Goal: Browse casually: Explore the website without a specific task or goal

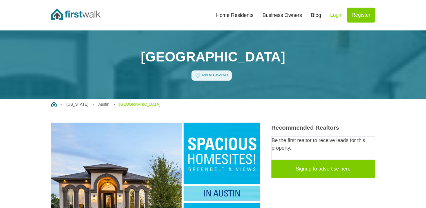
scroll to position [84, 0]
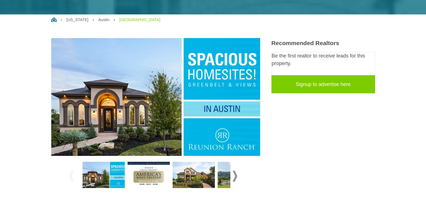
click at [236, 175] on span at bounding box center [235, 175] width 5 height 11
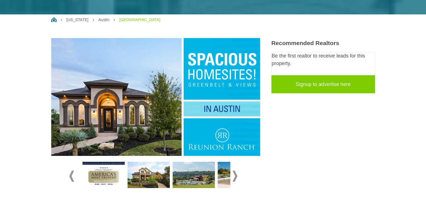
click at [236, 175] on span at bounding box center [235, 175] width 5 height 11
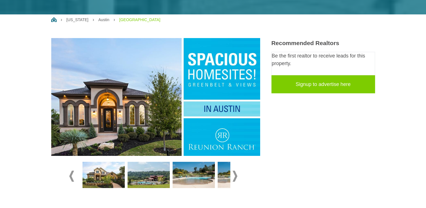
click at [236, 175] on span at bounding box center [235, 175] width 5 height 11
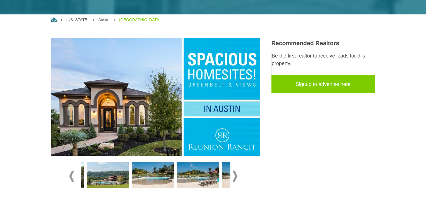
click at [235, 175] on span at bounding box center [235, 175] width 5 height 11
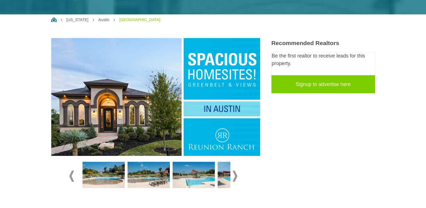
click at [235, 175] on span at bounding box center [235, 175] width 5 height 11
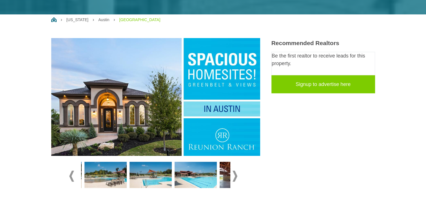
click at [235, 175] on span at bounding box center [235, 175] width 5 height 11
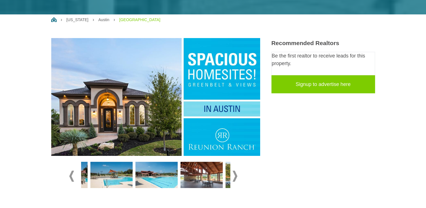
click at [235, 175] on span at bounding box center [235, 175] width 5 height 11
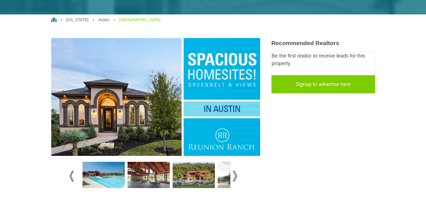
click at [235, 175] on span at bounding box center [235, 175] width 5 height 11
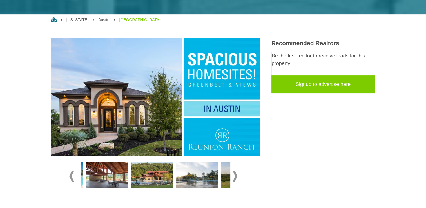
click at [235, 175] on span at bounding box center [235, 175] width 5 height 11
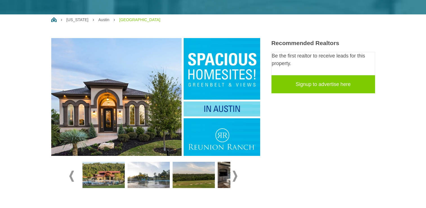
click at [235, 175] on span at bounding box center [235, 175] width 5 height 11
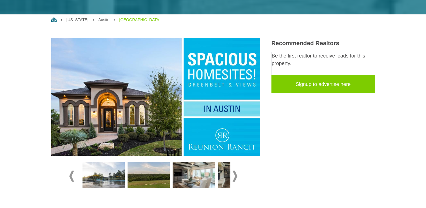
click at [235, 175] on span at bounding box center [235, 175] width 5 height 11
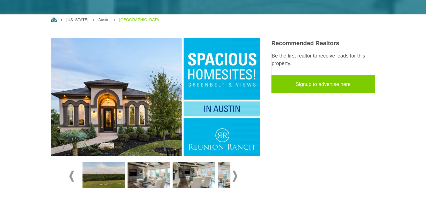
click at [235, 175] on span at bounding box center [235, 175] width 5 height 11
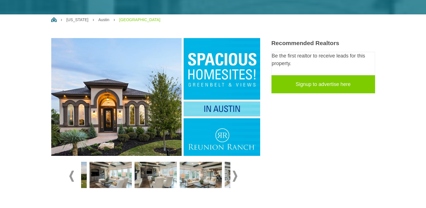
click at [235, 175] on span at bounding box center [235, 175] width 5 height 11
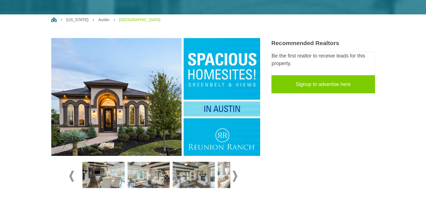
click at [235, 175] on span at bounding box center [235, 175] width 5 height 11
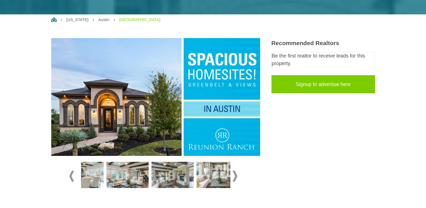
click at [235, 175] on span at bounding box center [235, 175] width 5 height 11
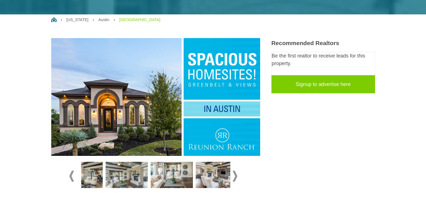
click at [235, 175] on span at bounding box center [235, 175] width 5 height 11
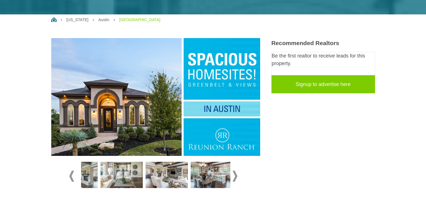
click at [235, 175] on span at bounding box center [235, 175] width 5 height 11
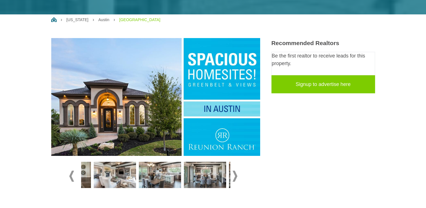
click at [235, 175] on span at bounding box center [235, 175] width 5 height 11
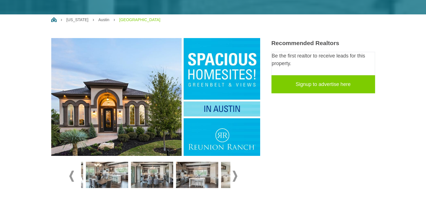
click at [235, 175] on span at bounding box center [235, 175] width 5 height 11
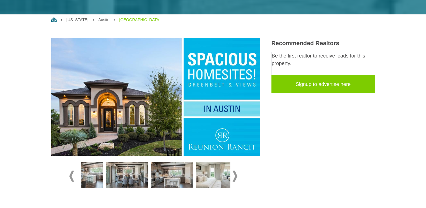
click at [235, 175] on span at bounding box center [235, 175] width 5 height 11
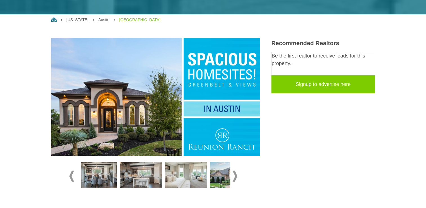
click at [235, 175] on span at bounding box center [235, 175] width 5 height 11
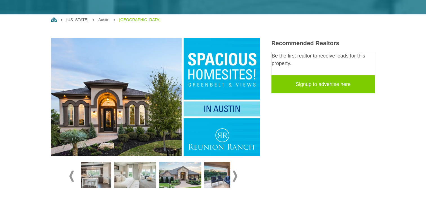
click at [235, 175] on span at bounding box center [235, 175] width 5 height 11
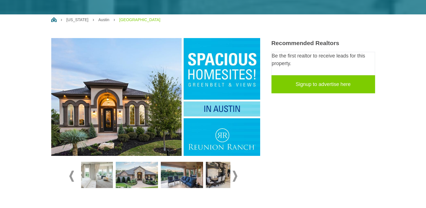
click at [235, 175] on span at bounding box center [235, 175] width 5 height 11
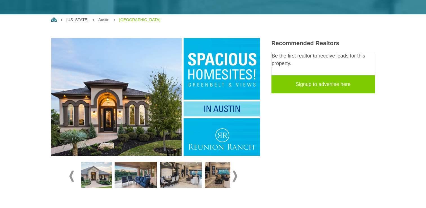
click at [235, 175] on span at bounding box center [235, 175] width 5 height 11
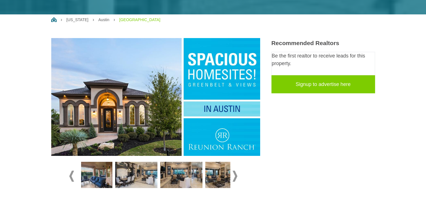
click at [235, 175] on span at bounding box center [235, 175] width 5 height 11
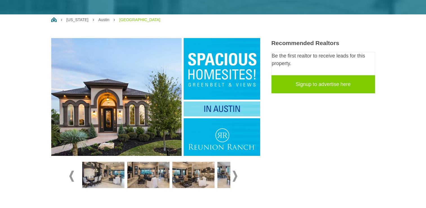
click at [235, 175] on span at bounding box center [235, 175] width 5 height 11
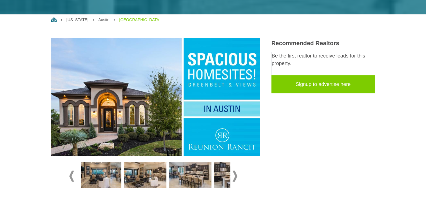
click at [235, 175] on span at bounding box center [235, 175] width 5 height 11
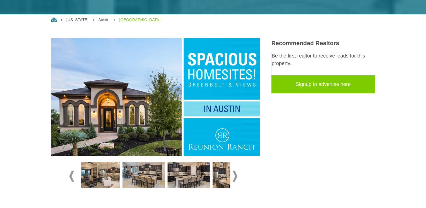
click at [235, 175] on span at bounding box center [235, 175] width 5 height 11
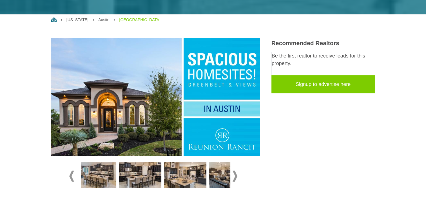
click at [235, 175] on span at bounding box center [235, 175] width 5 height 11
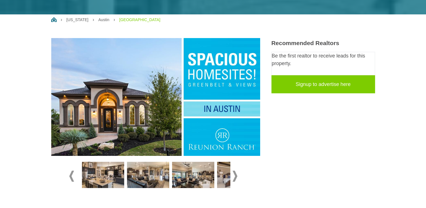
click at [235, 175] on span at bounding box center [235, 175] width 5 height 11
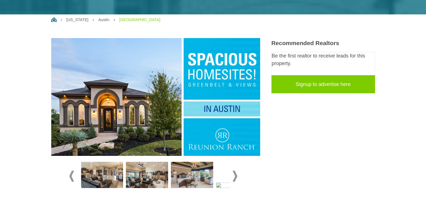
click at [235, 175] on span at bounding box center [235, 175] width 5 height 11
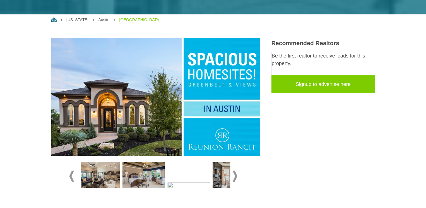
click at [235, 175] on span at bounding box center [235, 175] width 5 height 11
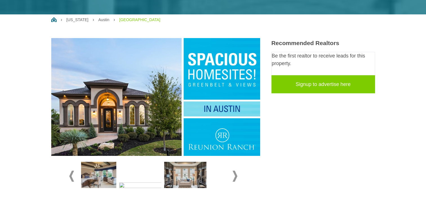
click at [235, 175] on span at bounding box center [235, 175] width 5 height 11
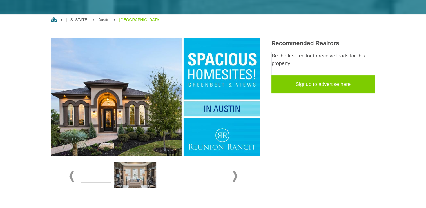
click at [235, 175] on span at bounding box center [235, 175] width 5 height 11
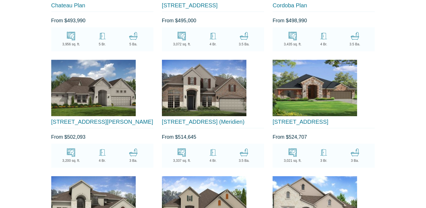
scroll to position [2366, 0]
